Goal: Information Seeking & Learning: Learn about a topic

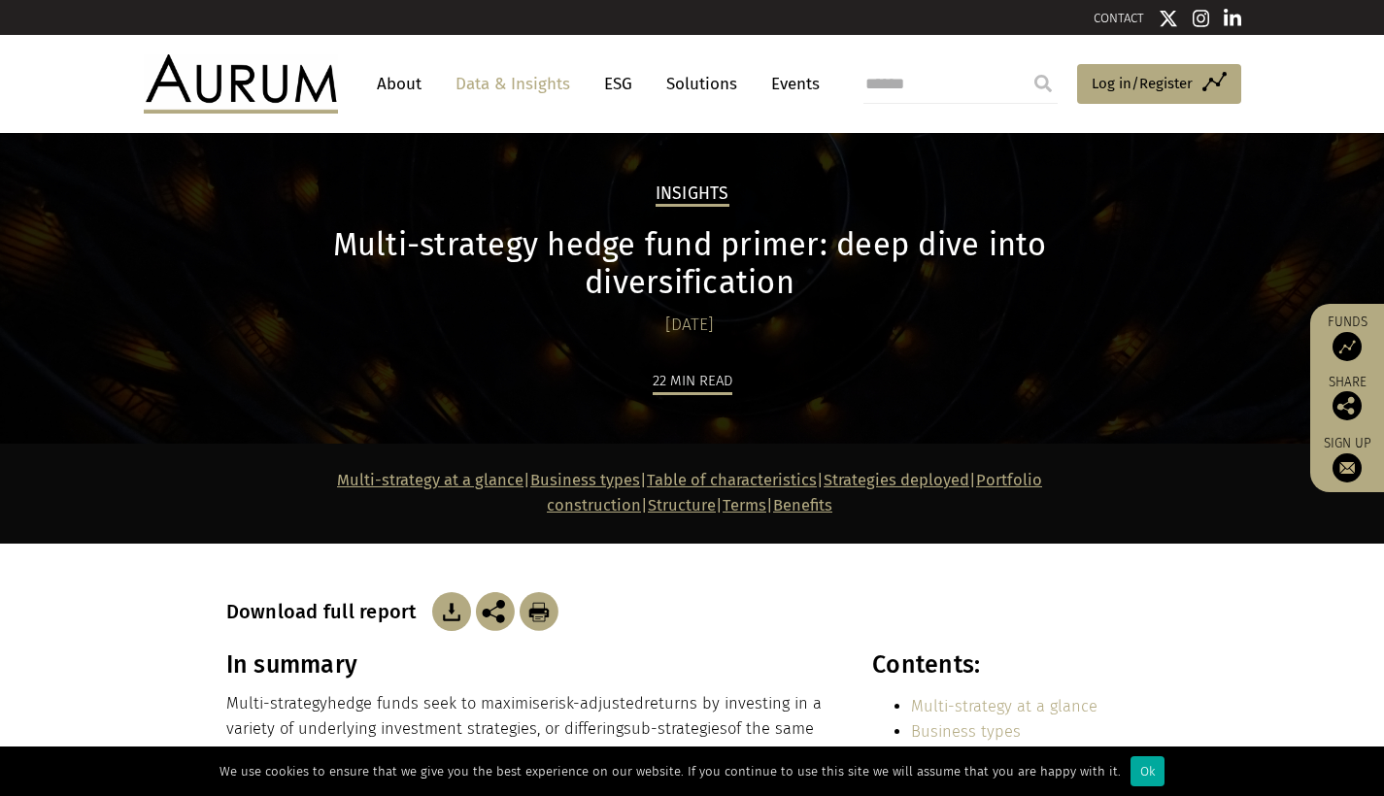
click at [758, 256] on h1 "Multi-strategy hedge fund primer: deep dive into diversification" at bounding box center [689, 264] width 927 height 76
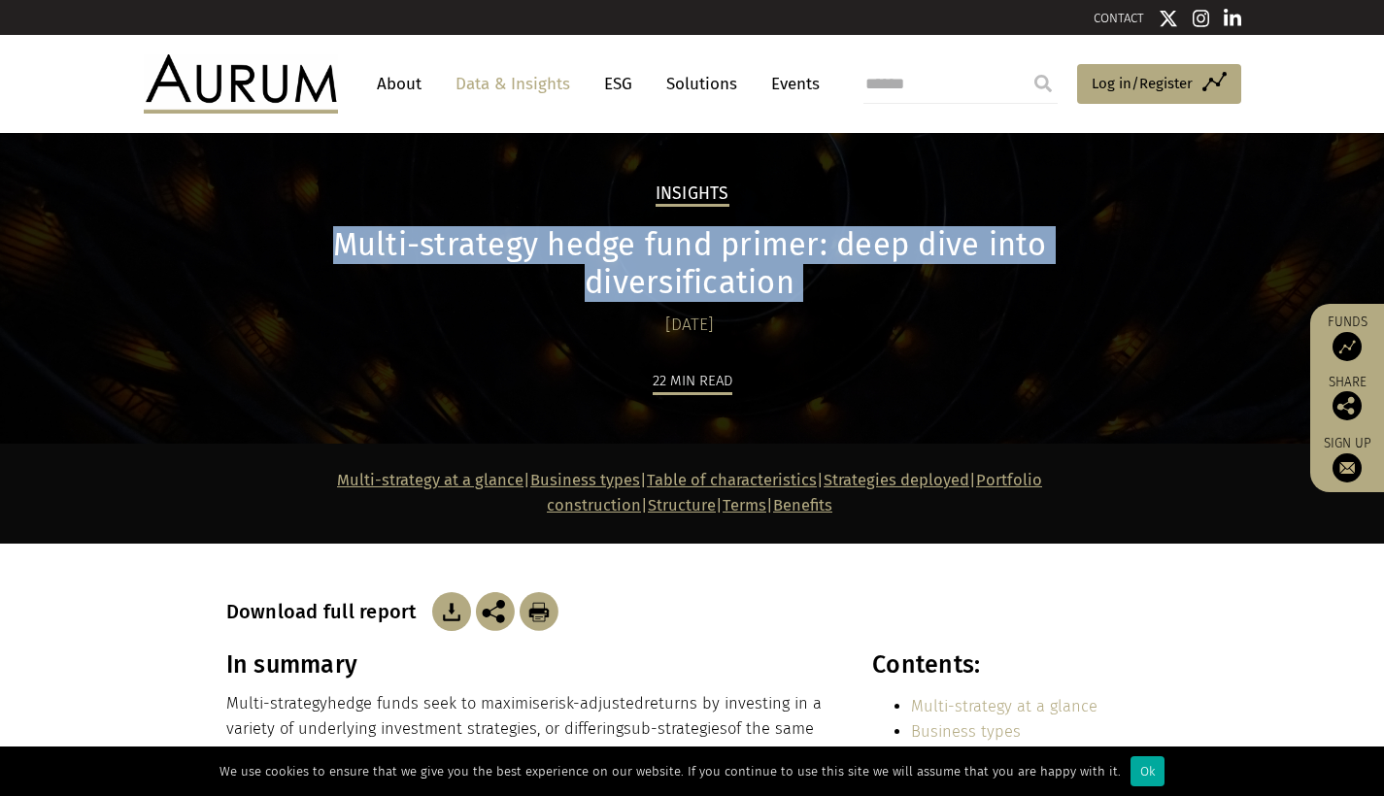
click at [758, 256] on h1 "Multi-strategy hedge fund primer: deep dive into diversification" at bounding box center [689, 264] width 927 height 76
click at [710, 246] on h1 "Multi-strategy hedge fund primer: deep dive into diversification" at bounding box center [689, 264] width 927 height 76
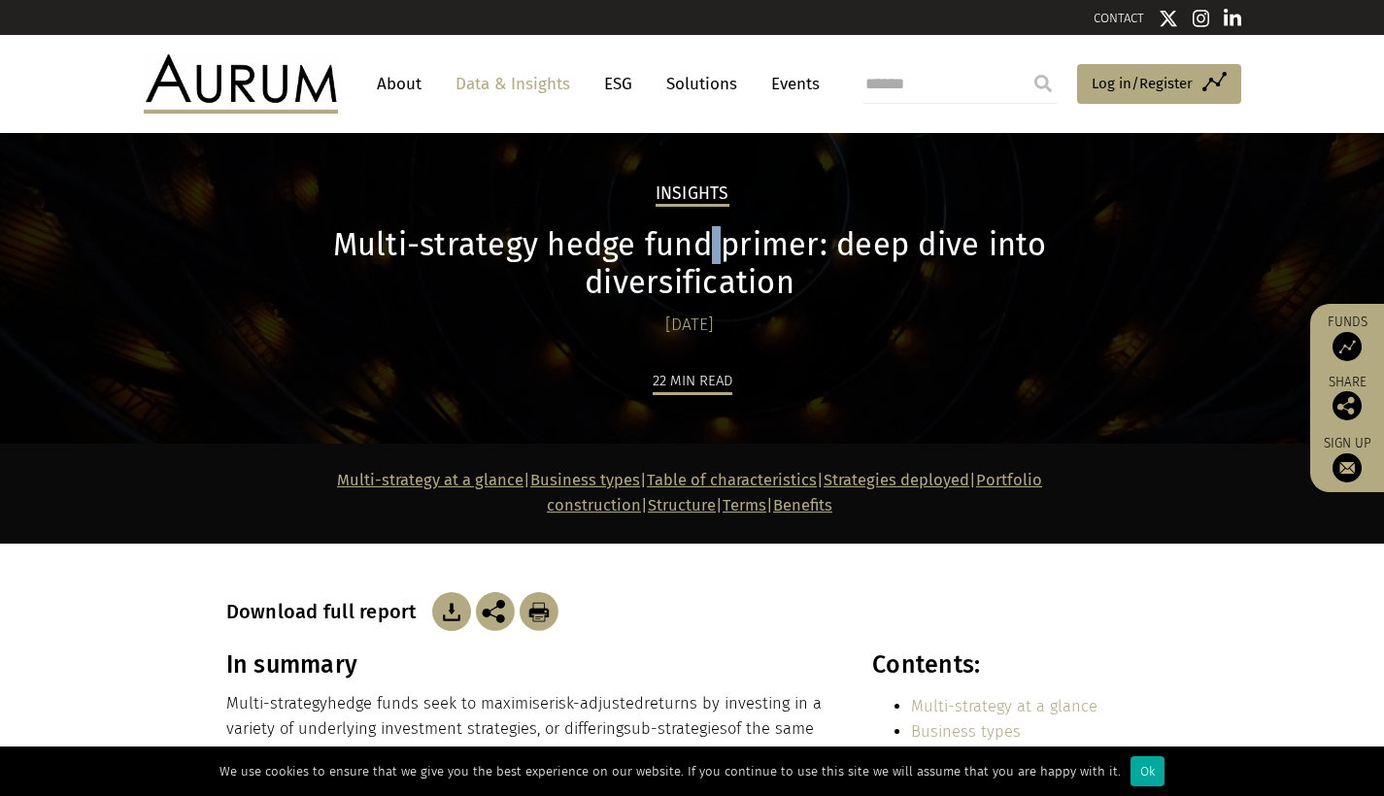
click at [710, 246] on h1 "Multi-strategy hedge fund primer: deep dive into diversification" at bounding box center [689, 264] width 927 height 76
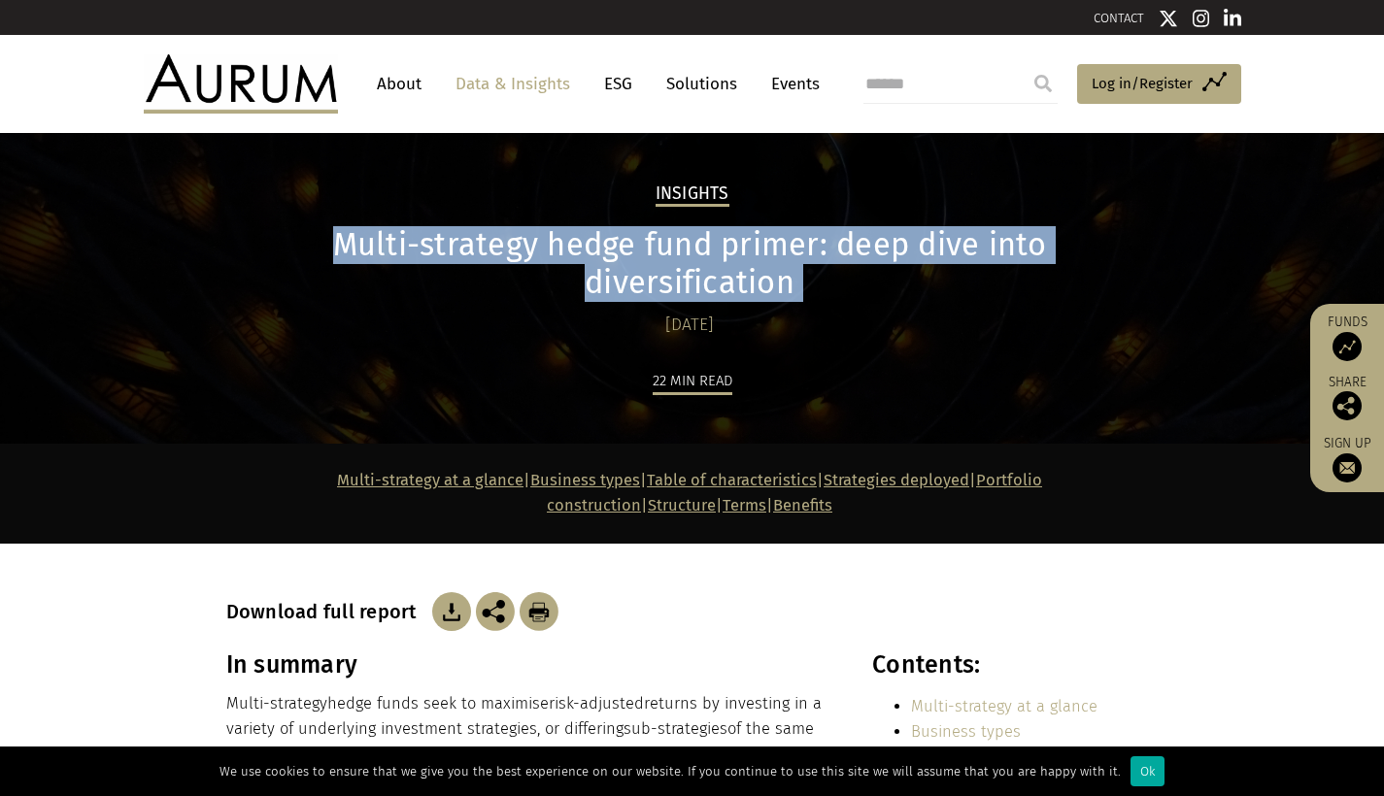
click at [710, 246] on h1 "Multi-strategy hedge fund primer: deep dive into diversification" at bounding box center [689, 264] width 927 height 76
click at [717, 263] on h1 "Multi-strategy hedge fund primer: deep dive into diversification" at bounding box center [689, 264] width 927 height 76
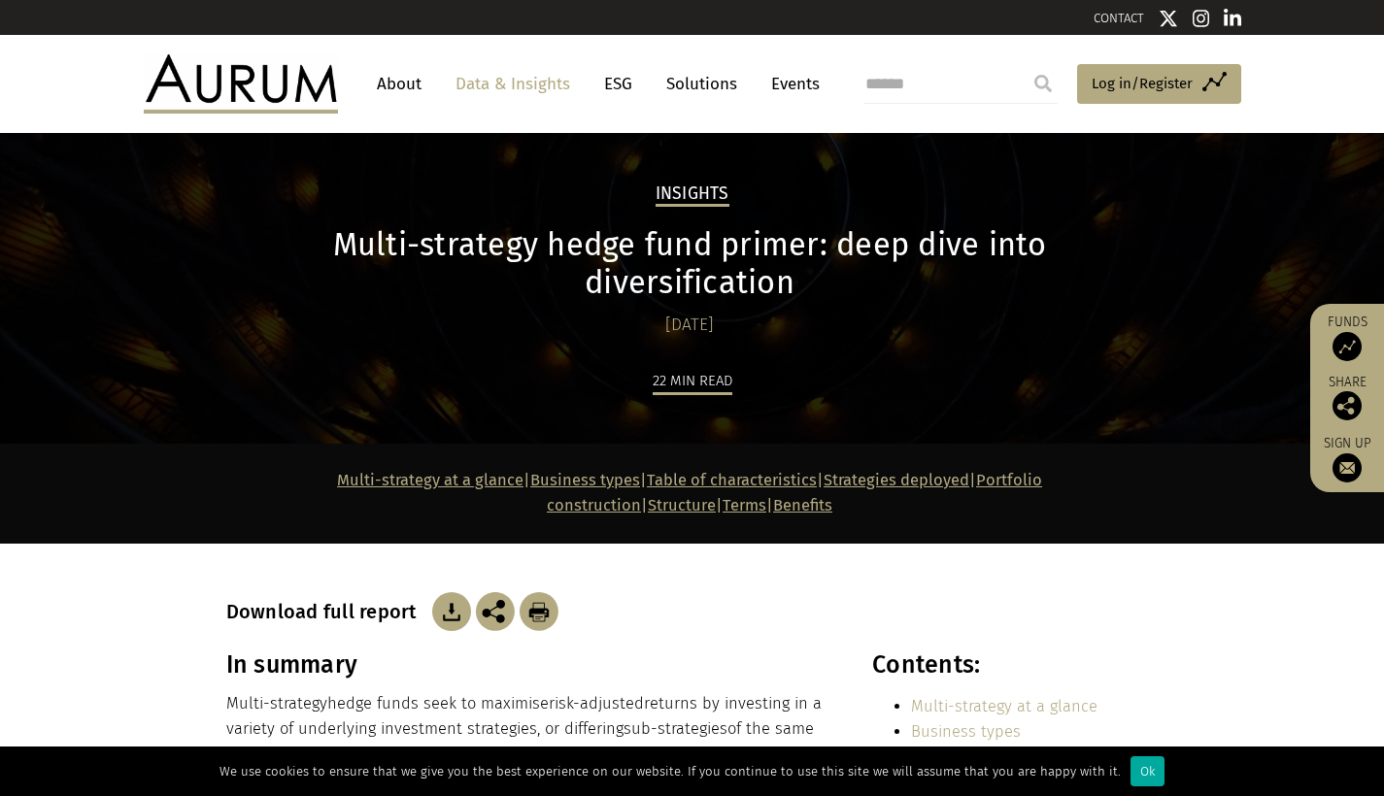
click at [717, 276] on h1 "Multi-strategy hedge fund primer: deep dive into diversification" at bounding box center [689, 264] width 927 height 76
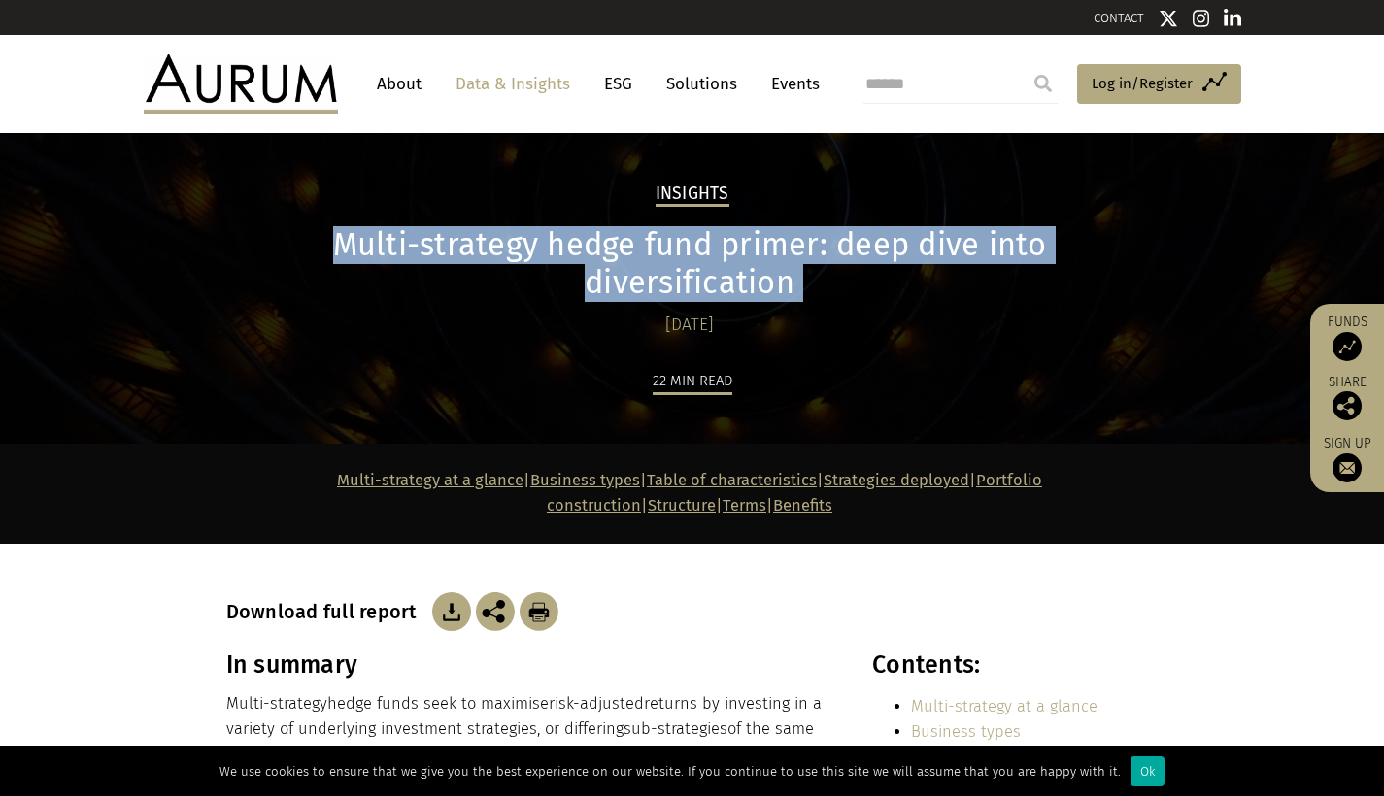
click at [717, 276] on h1 "Multi-strategy hedge fund primer: deep dive into diversification" at bounding box center [689, 264] width 927 height 76
click at [737, 280] on h1 "Multi-strategy hedge fund primer: deep dive into diversification" at bounding box center [689, 264] width 927 height 76
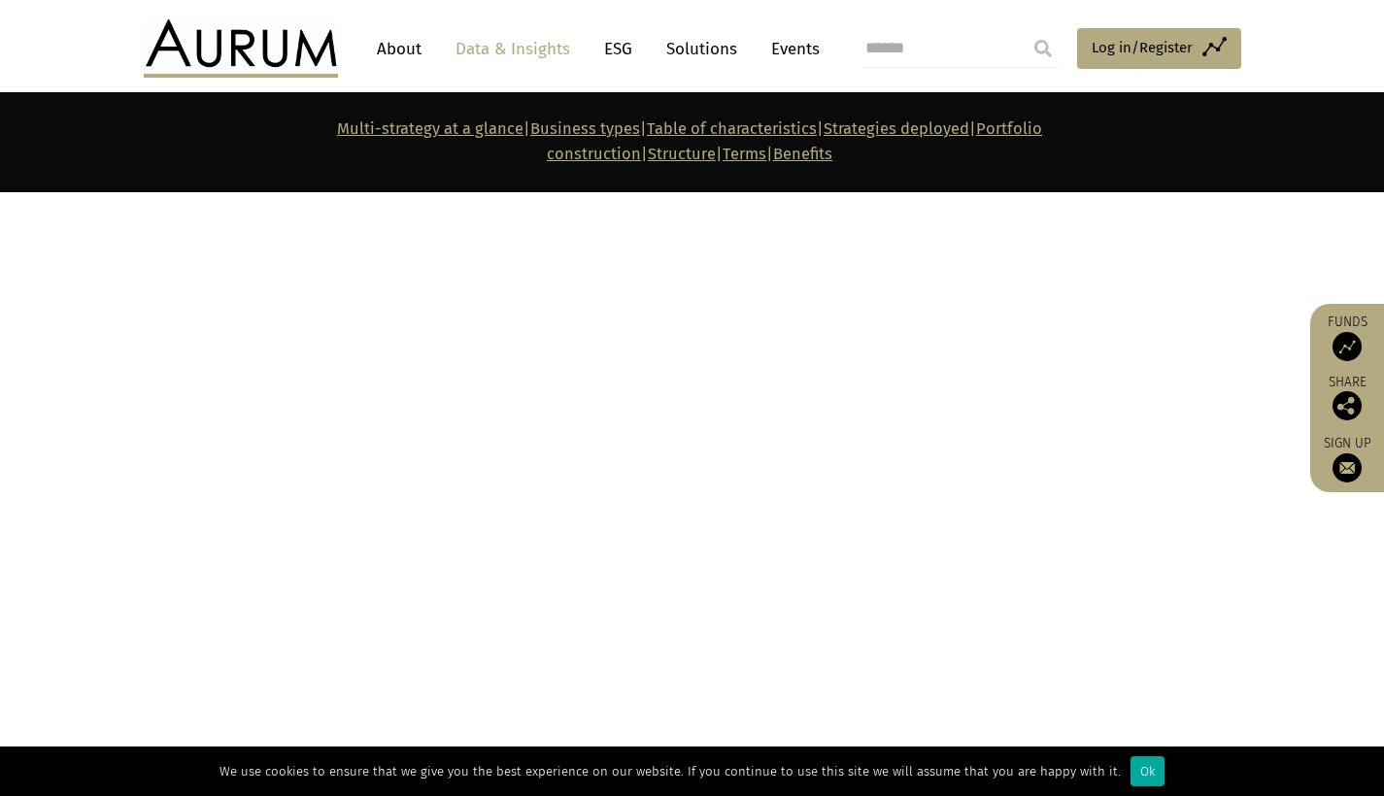
scroll to position [2286, 0]
